Goal: Information Seeking & Learning: Learn about a topic

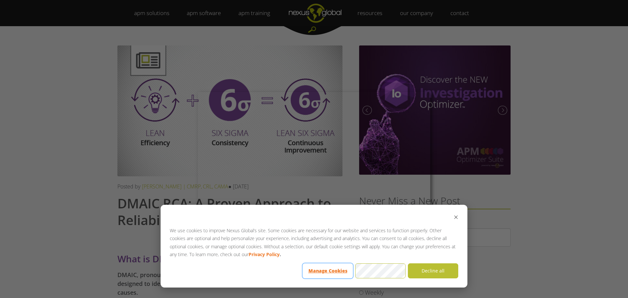
click at [329, 272] on button "Manage Cookies" at bounding box center [328, 270] width 50 height 15
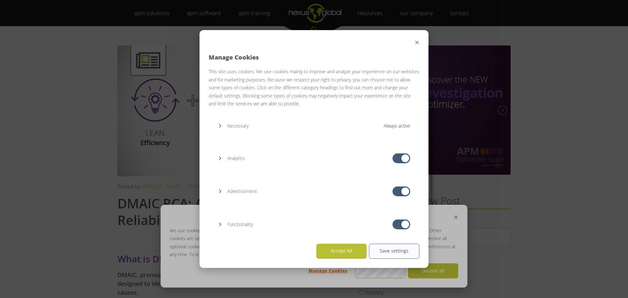
click at [399, 156] on div "analytics cookies allowed" at bounding box center [402, 158] width 18 height 10
click at [401, 159] on div at bounding box center [405, 158] width 8 height 8
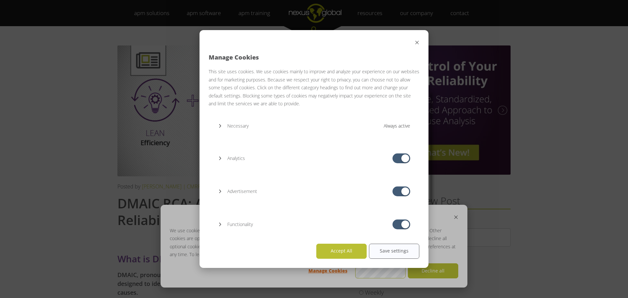
click at [404, 159] on div at bounding box center [405, 158] width 8 height 8
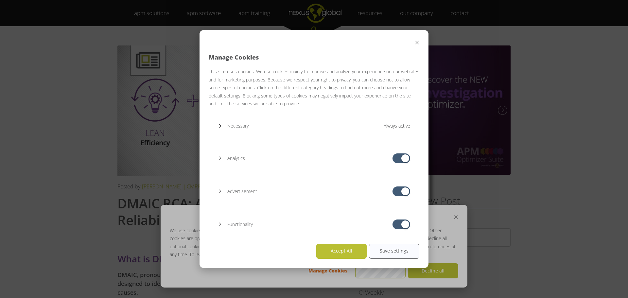
click at [401, 224] on div "functionality cookies allowed" at bounding box center [402, 225] width 18 height 10
click at [404, 223] on div at bounding box center [405, 225] width 8 height 8
click at [400, 188] on div "advertisement cookies allowed" at bounding box center [402, 192] width 18 height 10
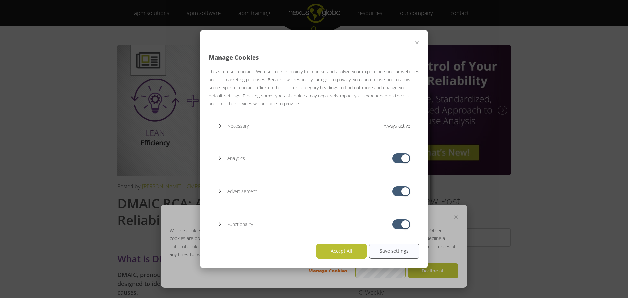
click at [221, 159] on icon at bounding box center [220, 159] width 2 height 4
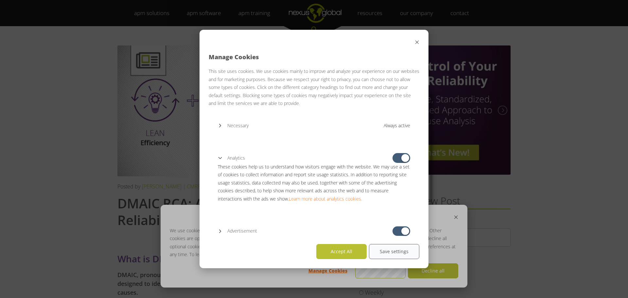
click at [401, 160] on div at bounding box center [405, 158] width 8 height 8
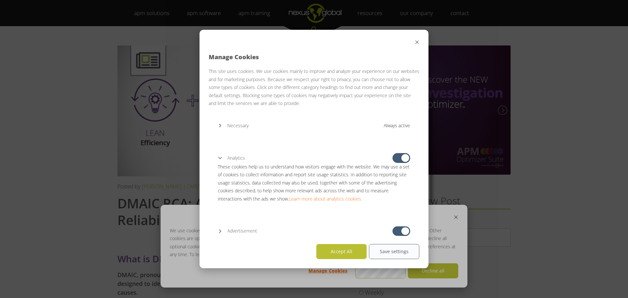
click at [415, 44] on icon "Close modal" at bounding box center [417, 42] width 5 height 5
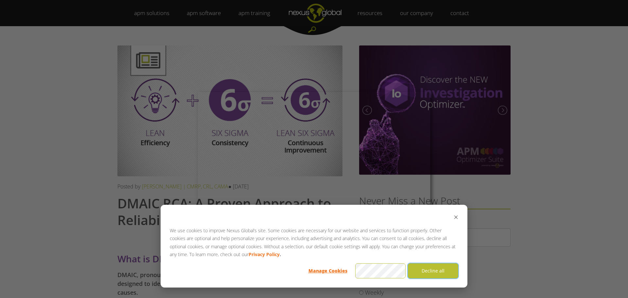
click at [442, 270] on button "Decline all" at bounding box center [433, 270] width 50 height 15
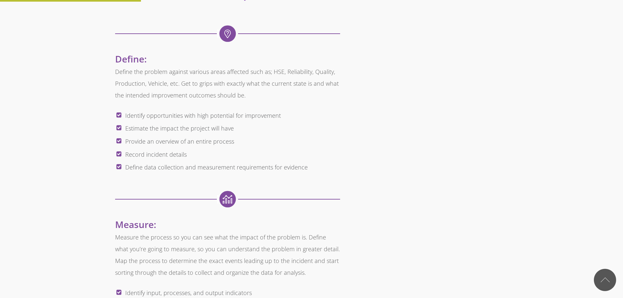
scroll to position [491, 0]
drag, startPoint x: 61, startPoint y: 36, endPoint x: 143, endPoint y: 111, distance: 111.6
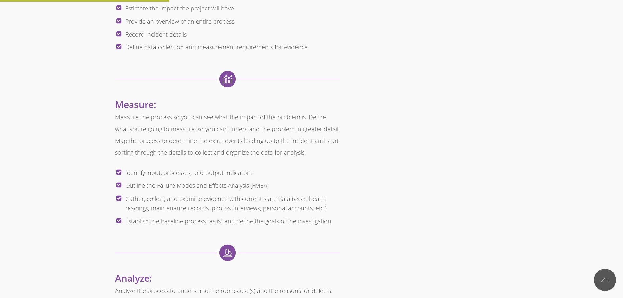
scroll to position [622, 0]
